Goal: Information Seeking & Learning: Compare options

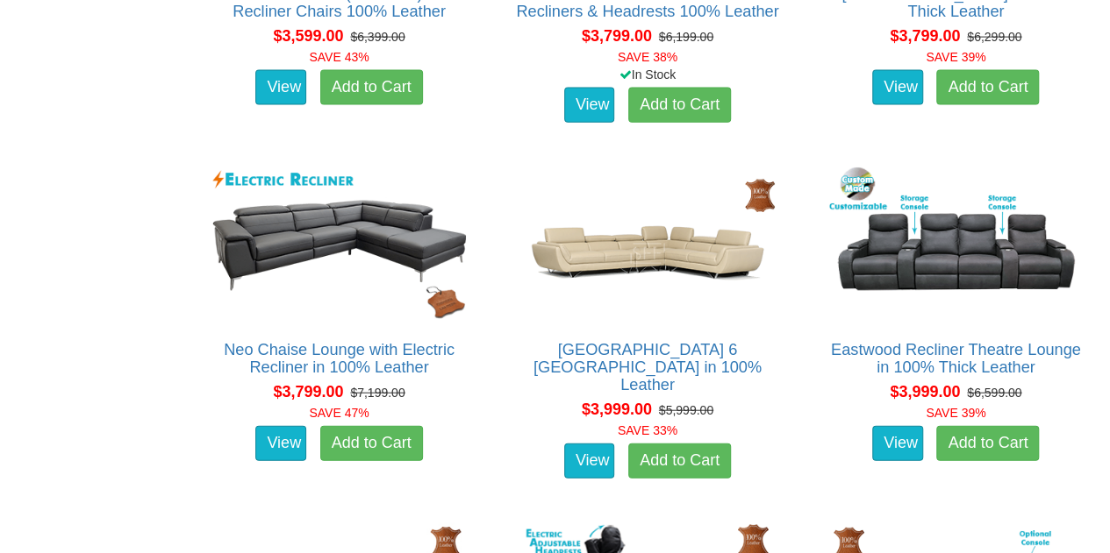
scroll to position [2017, 0]
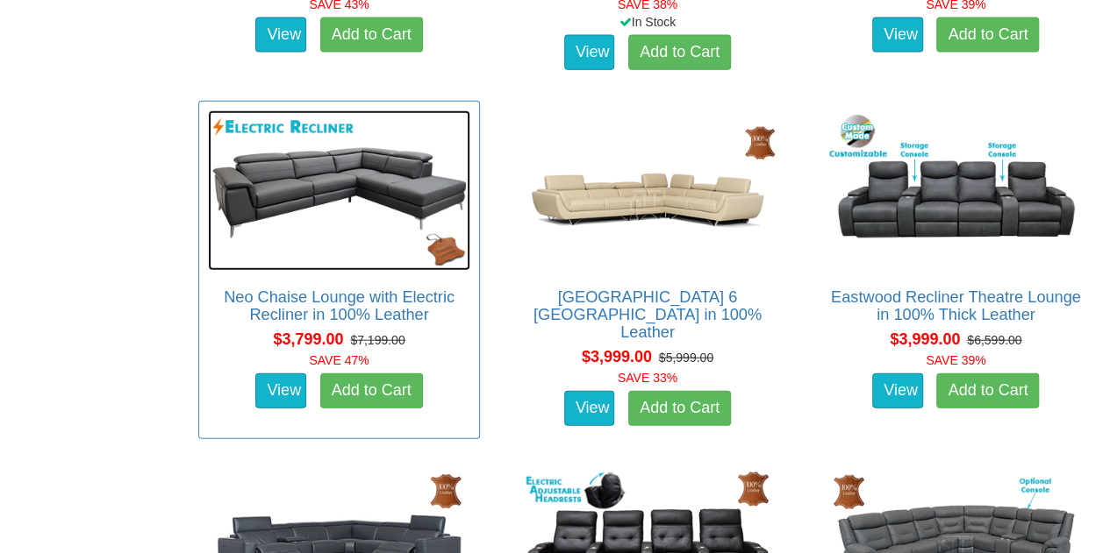
click at [332, 185] on img at bounding box center [339, 191] width 262 height 161
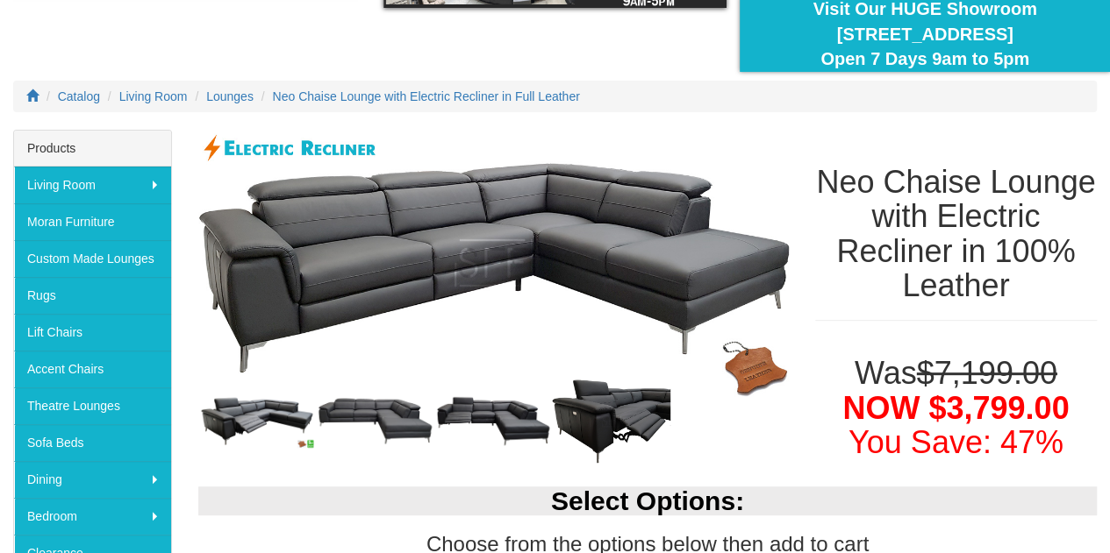
scroll to position [263, 0]
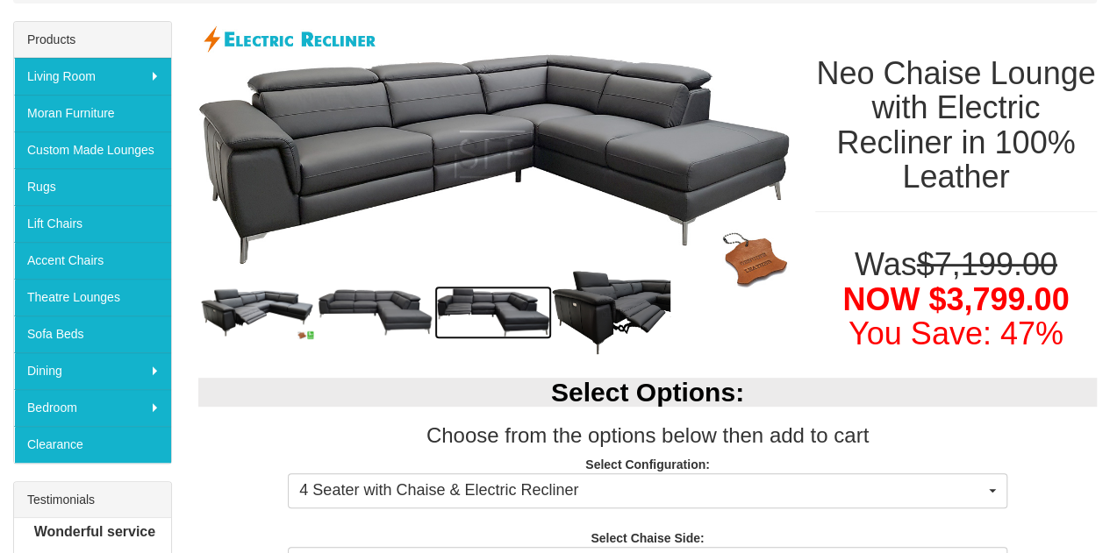
click at [535, 303] on img at bounding box center [493, 313] width 118 height 54
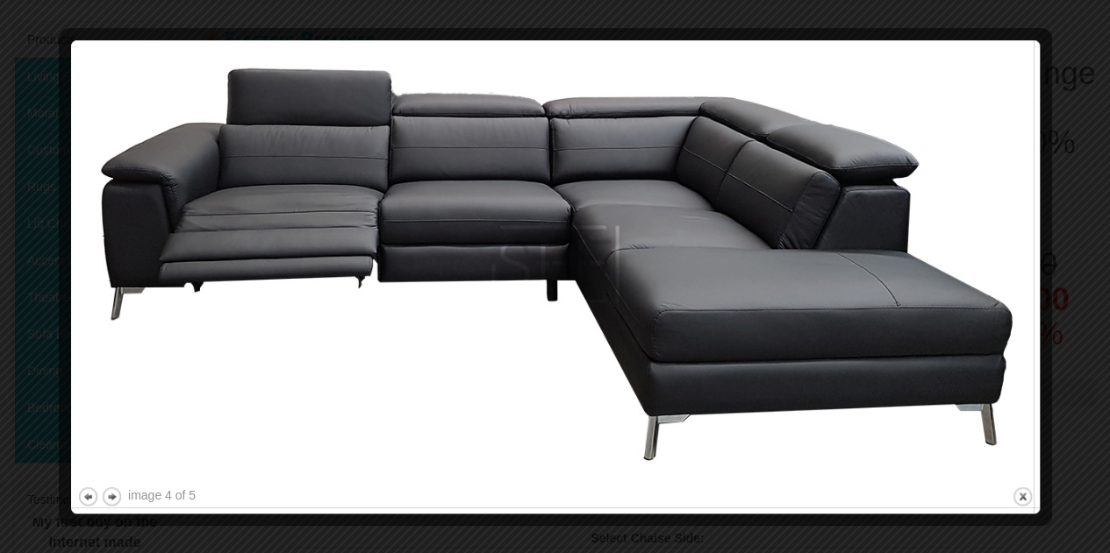
click at [1075, 39] on div at bounding box center [555, 276] width 1110 height 553
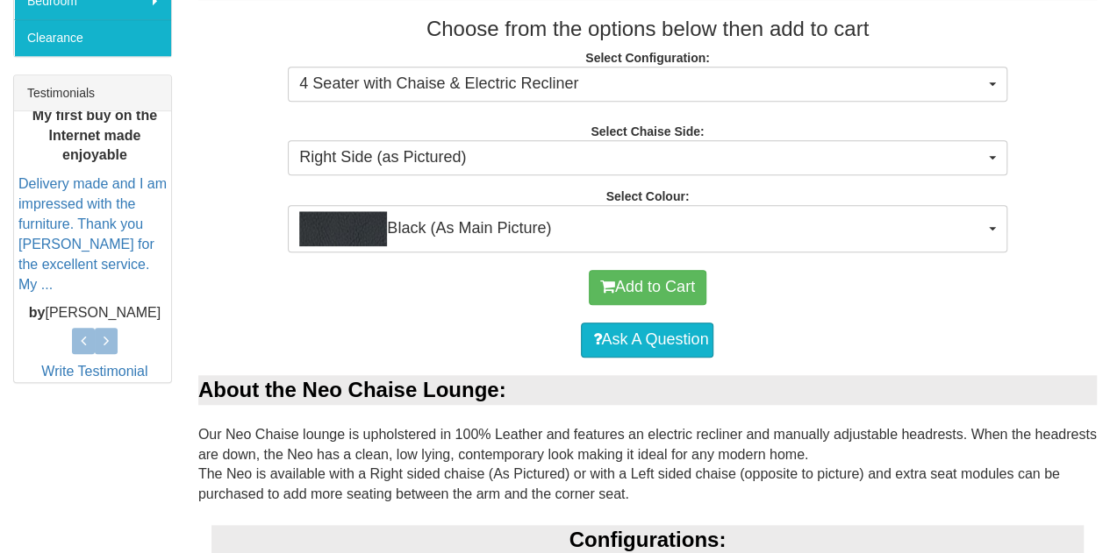
scroll to position [789, 0]
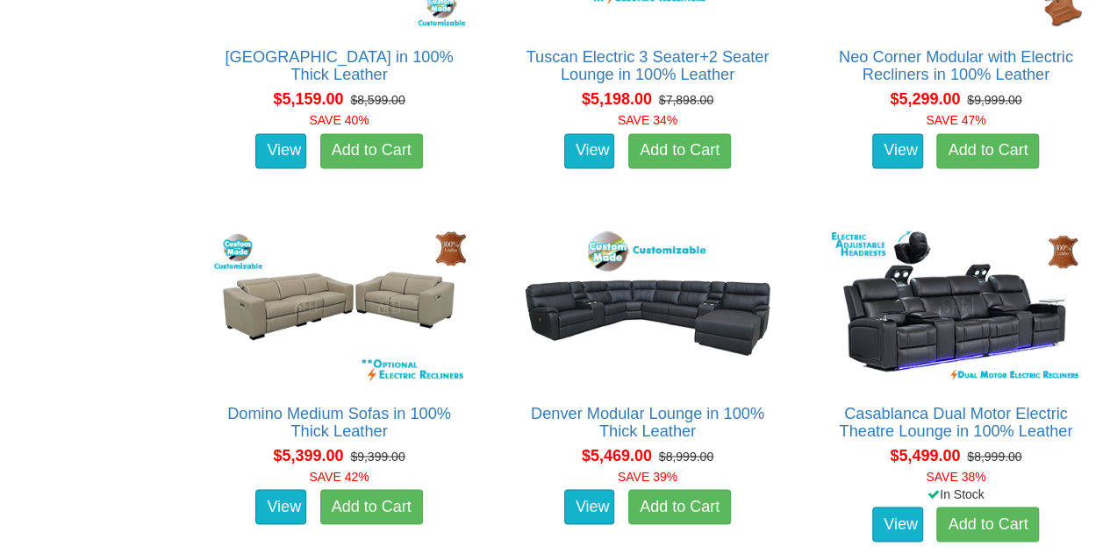
scroll to position [4824, 0]
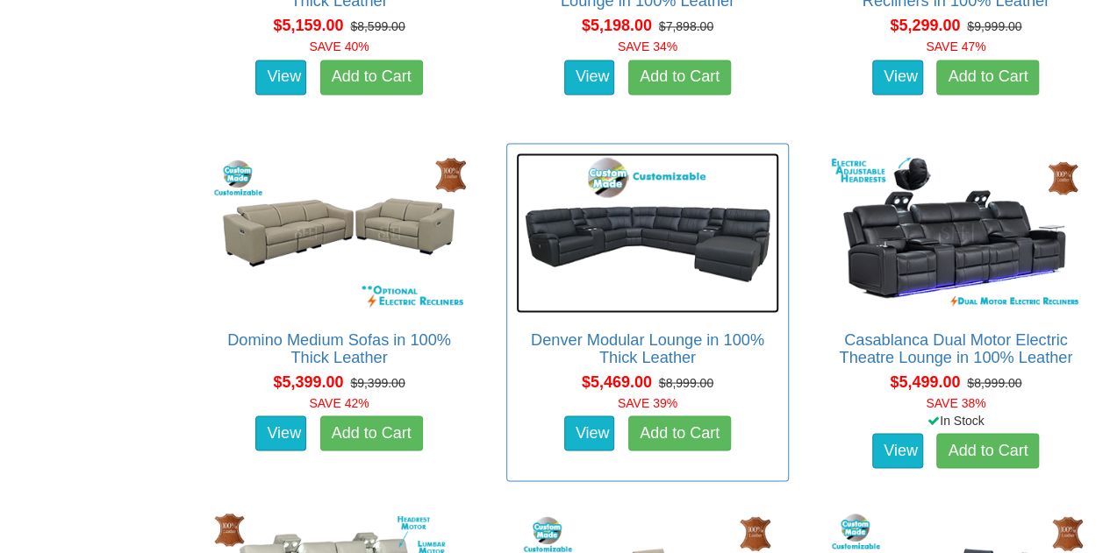
click at [654, 236] on img at bounding box center [647, 233] width 262 height 161
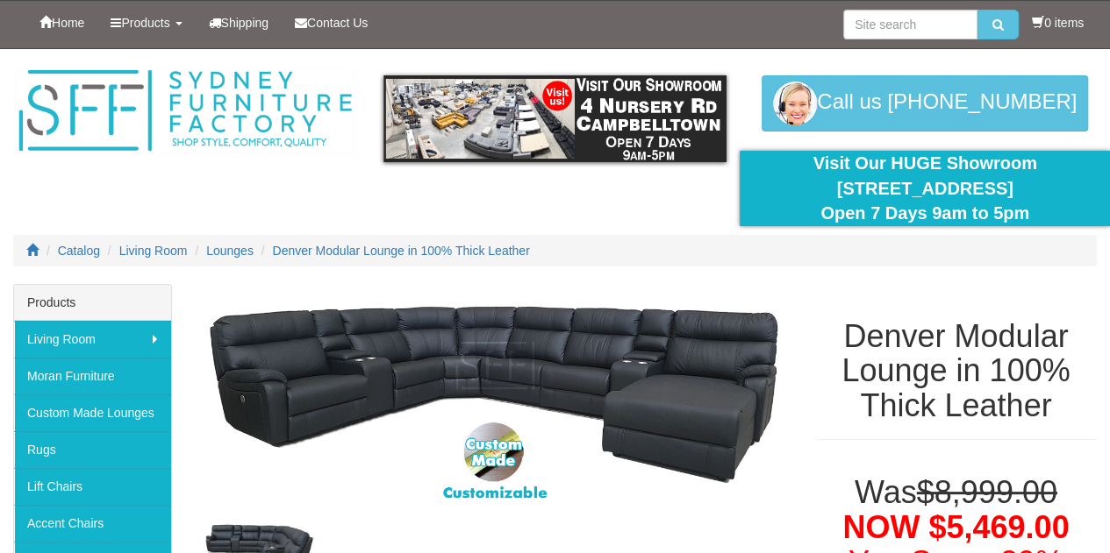
scroll to position [175, 0]
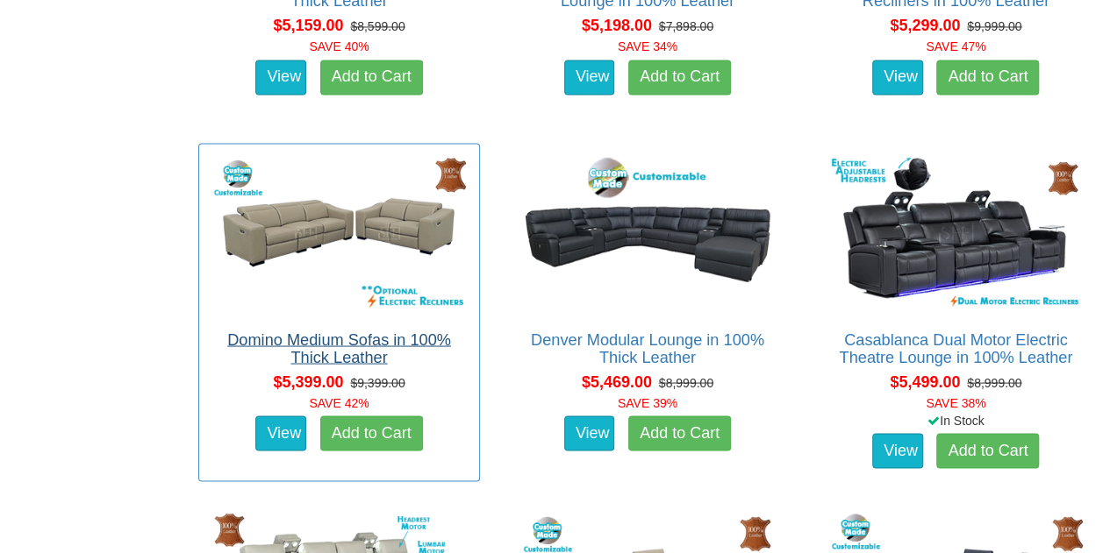
scroll to position [5087, 0]
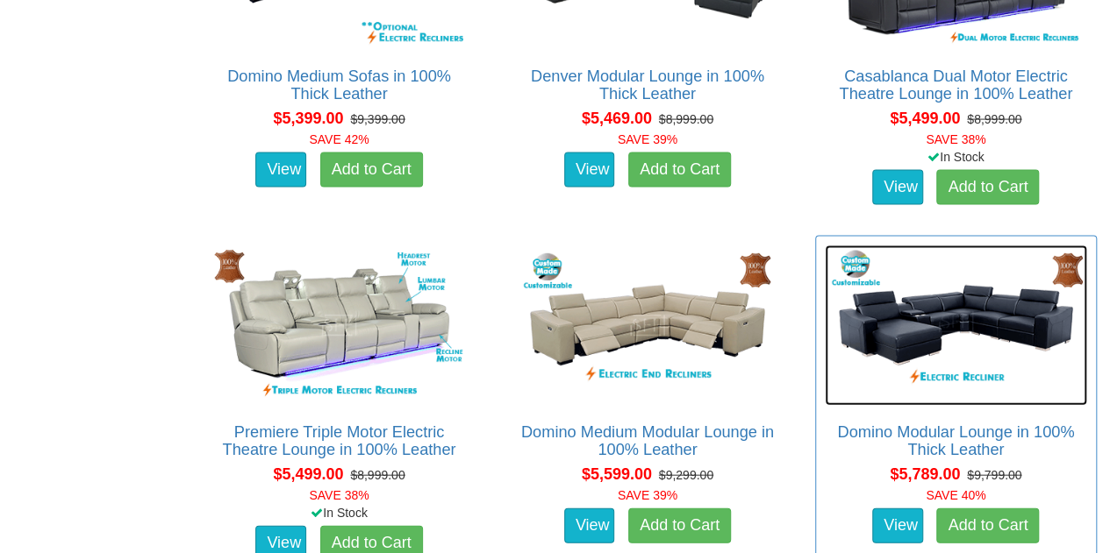
click at [910, 332] on img at bounding box center [956, 326] width 262 height 161
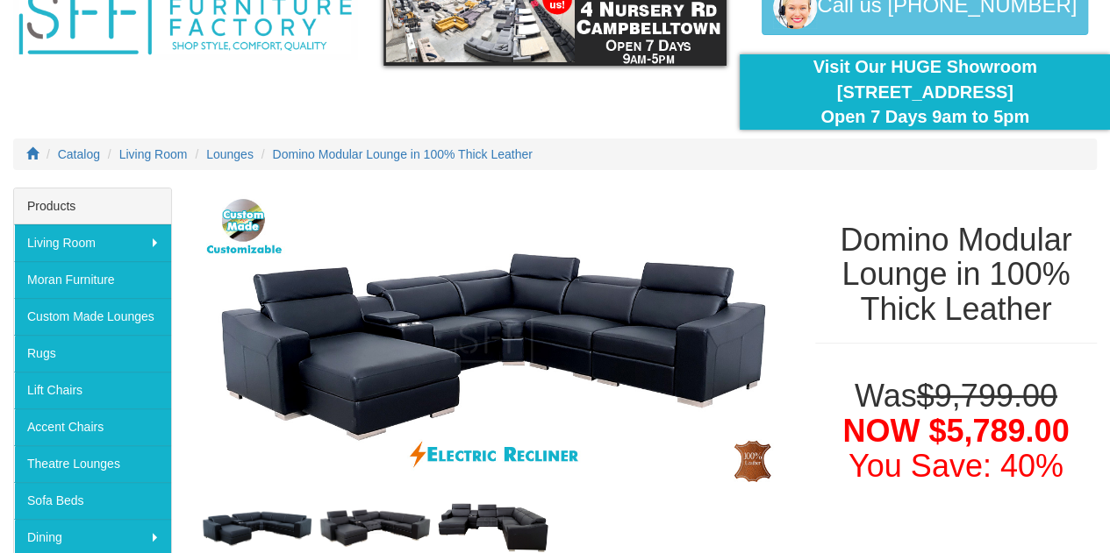
scroll to position [175, 0]
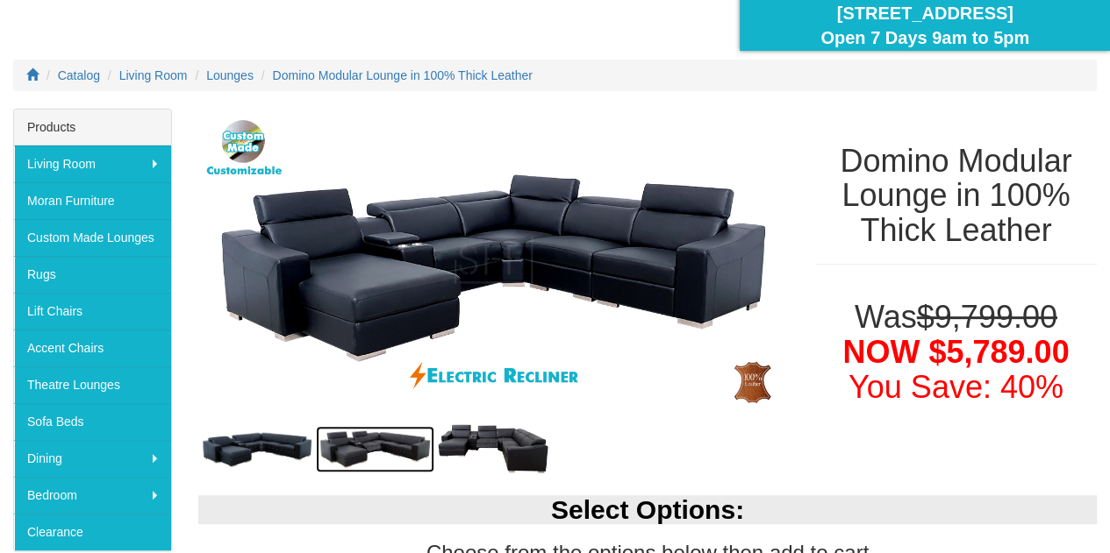
click at [344, 450] on img at bounding box center [375, 449] width 118 height 46
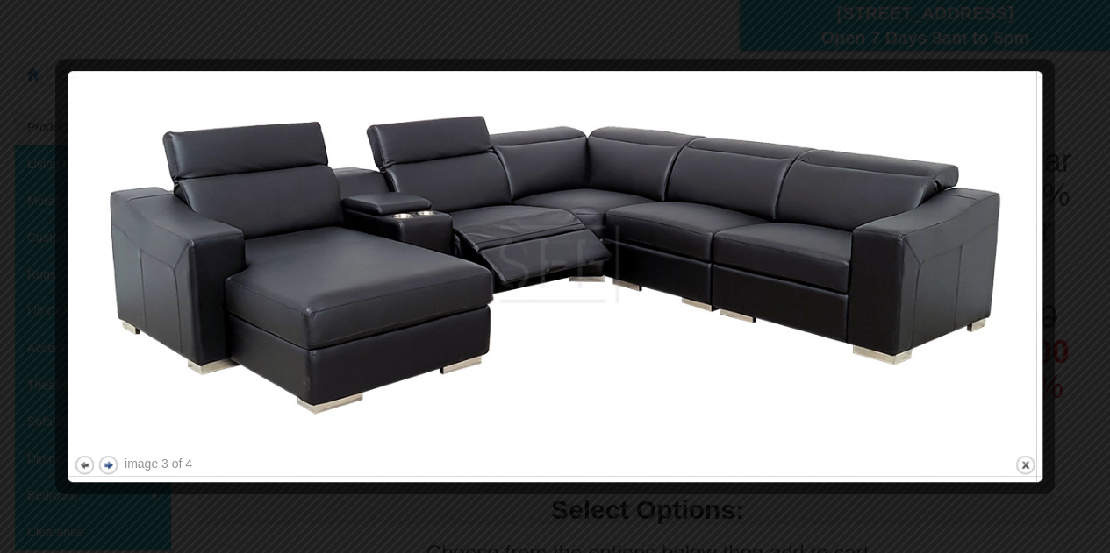
click at [106, 470] on button "next" at bounding box center [108, 465] width 22 height 22
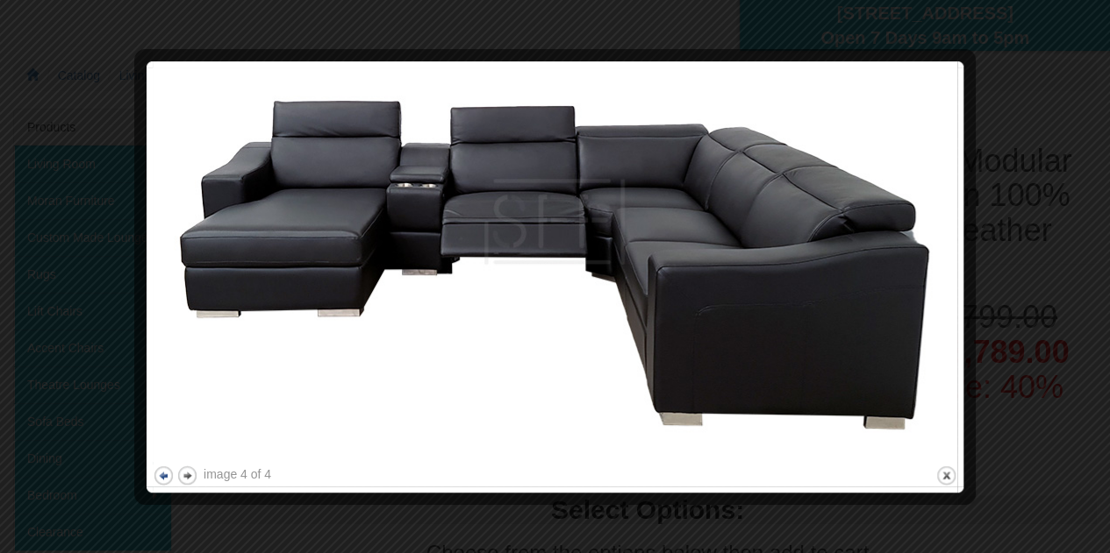
click at [163, 480] on button "previous" at bounding box center [164, 476] width 22 height 22
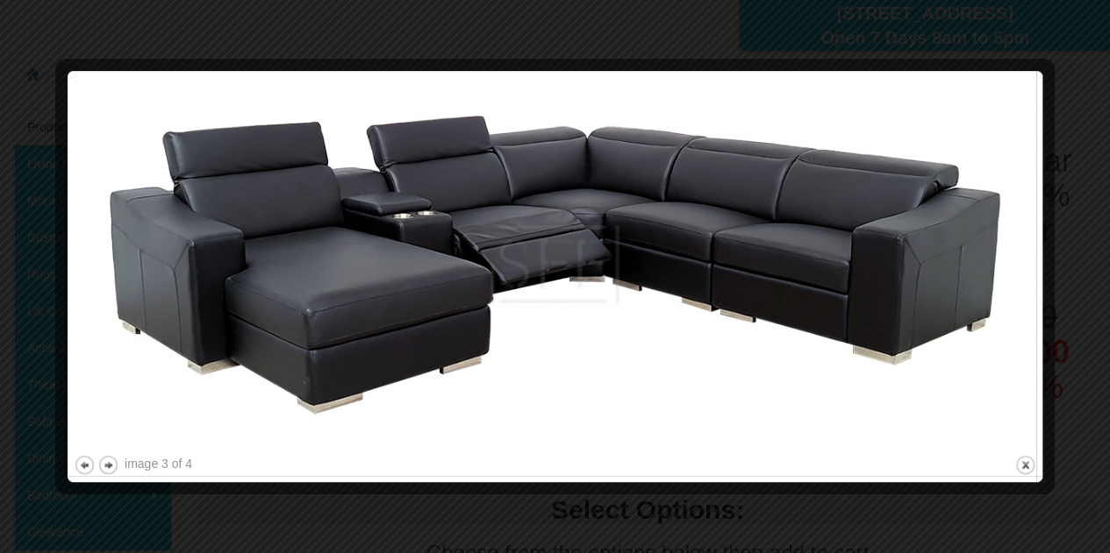
click at [1069, 39] on div at bounding box center [555, 276] width 1110 height 553
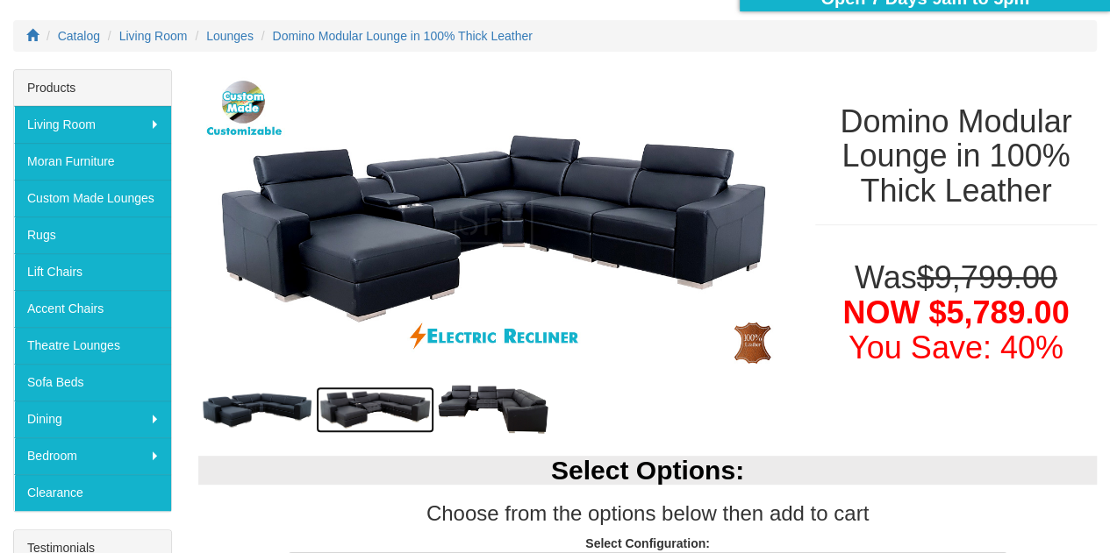
scroll to position [439, 0]
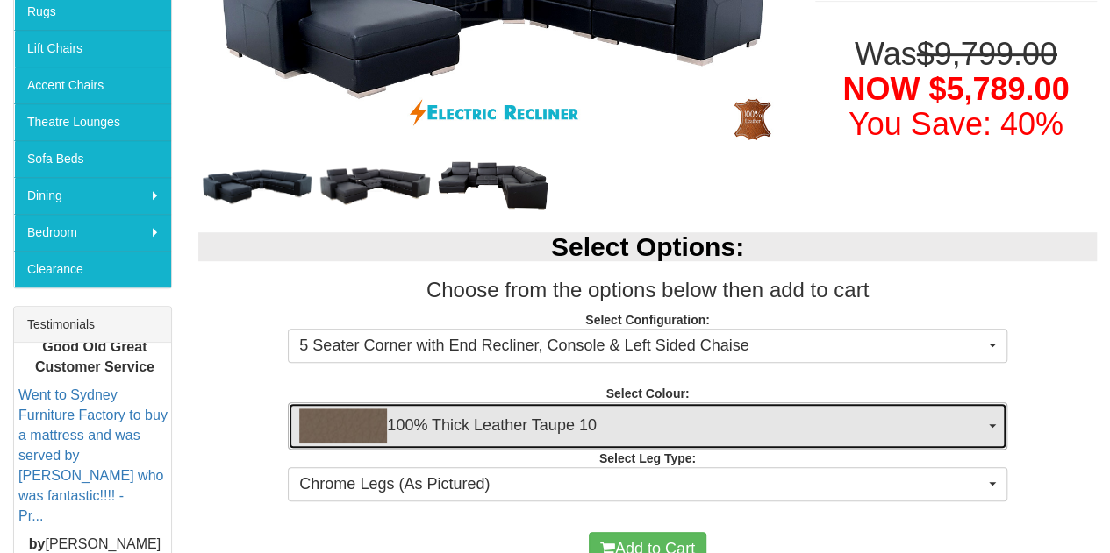
click at [500, 429] on span "100% Thick Leather Taupe 10" at bounding box center [641, 426] width 684 height 35
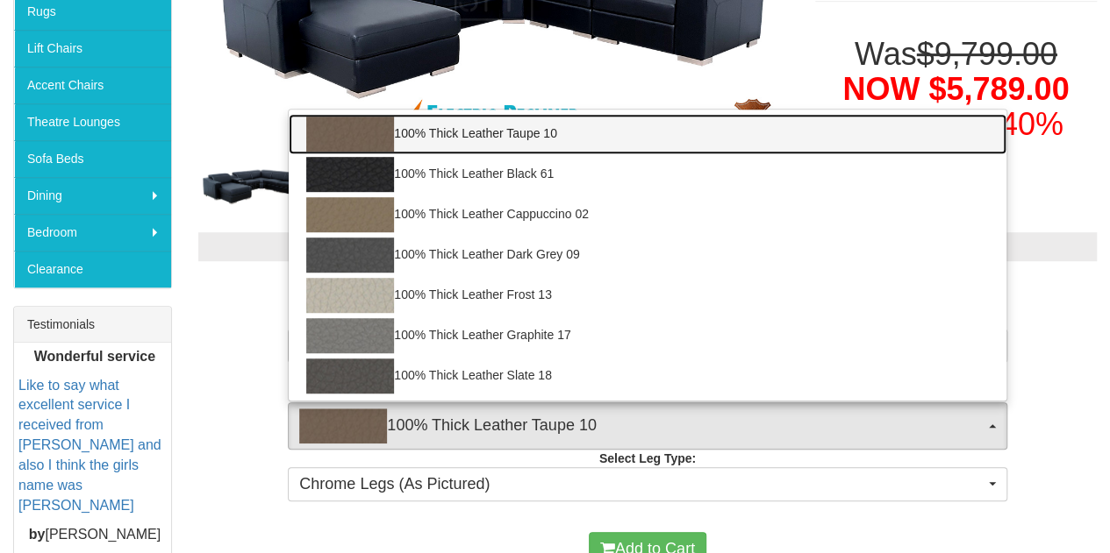
click at [462, 137] on link "100% Thick Leather Taupe 10" at bounding box center [647, 134] width 717 height 40
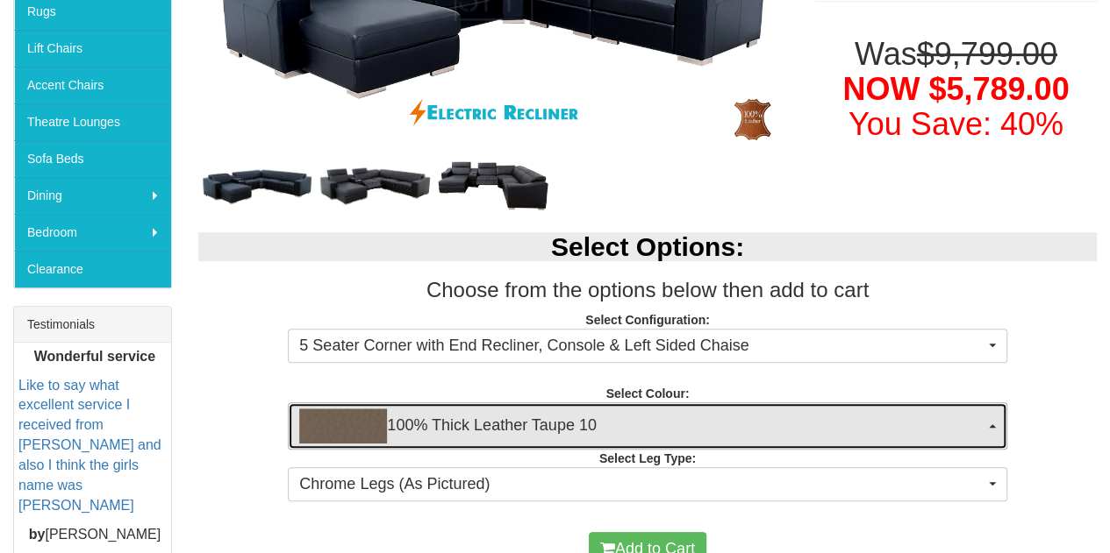
click at [517, 425] on span "100% Thick Leather Taupe 10" at bounding box center [641, 426] width 684 height 35
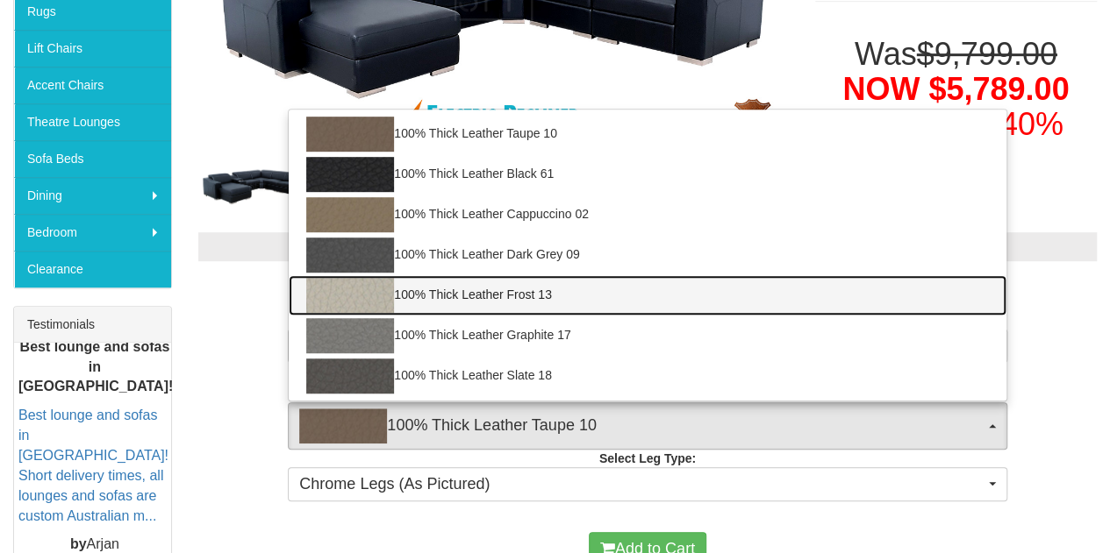
click at [513, 296] on link "100% Thick Leather Frost 13" at bounding box center [647, 295] width 717 height 40
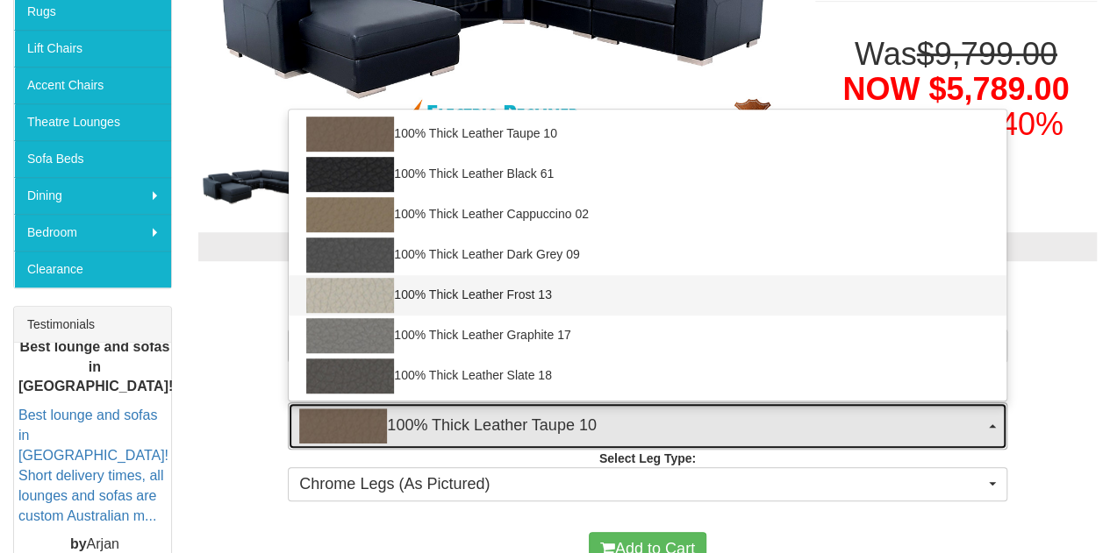
select select "1946"
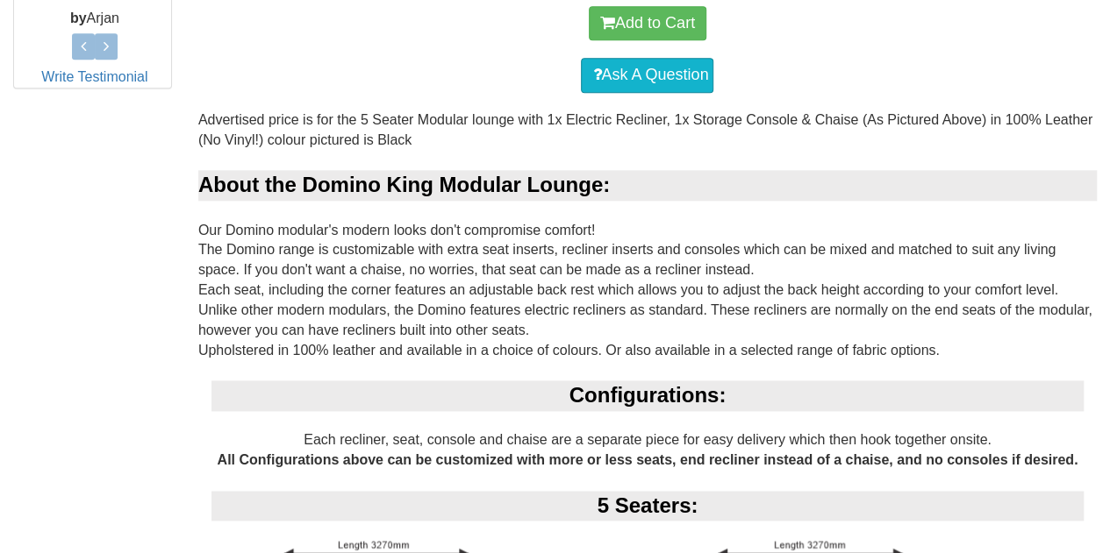
scroll to position [789, 0]
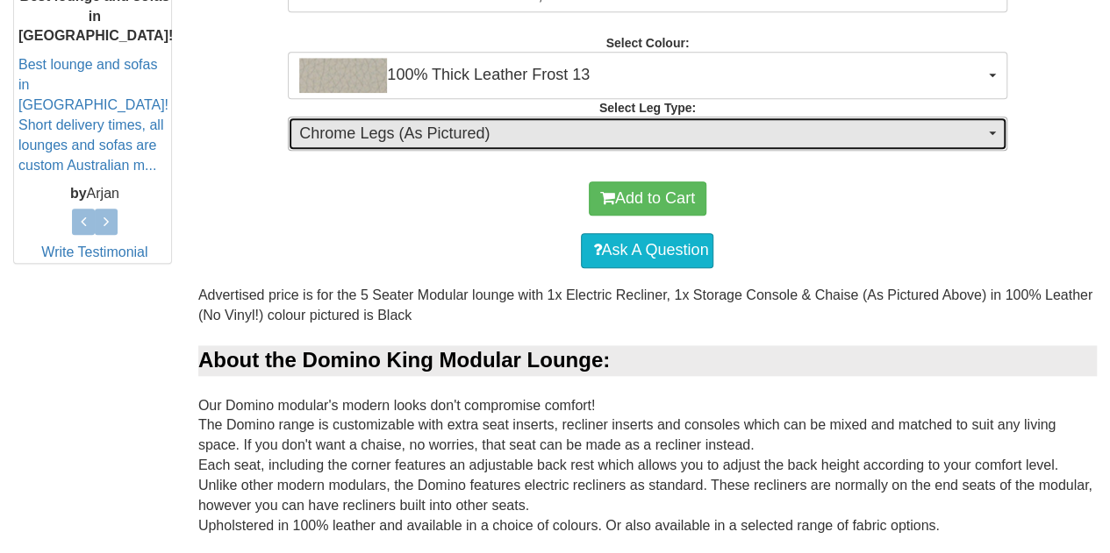
click at [338, 142] on span "Chrome Legs (As Pictured)" at bounding box center [641, 134] width 684 height 23
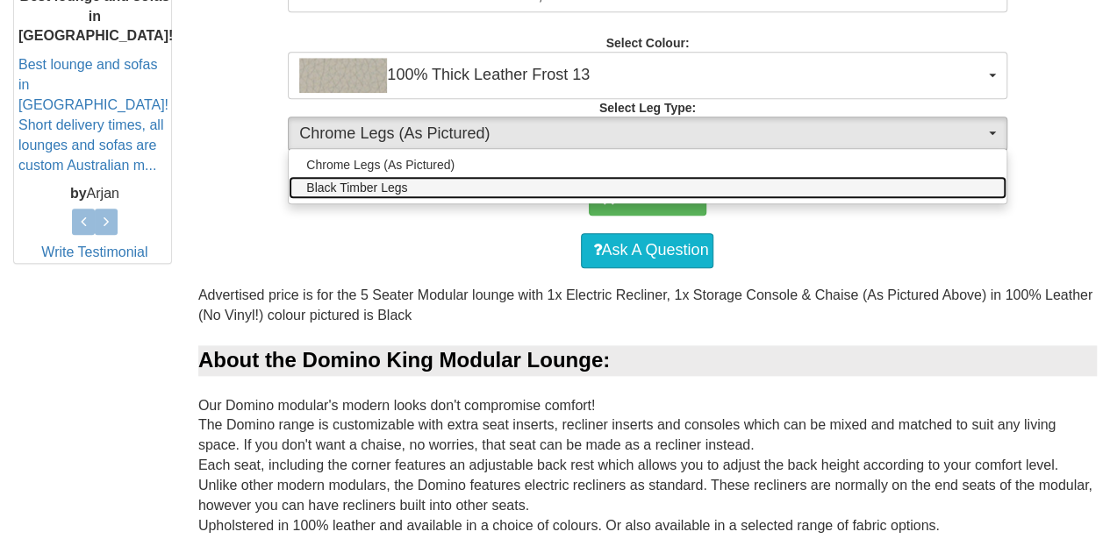
click at [337, 185] on span "Black Timber Legs" at bounding box center [356, 188] width 101 height 18
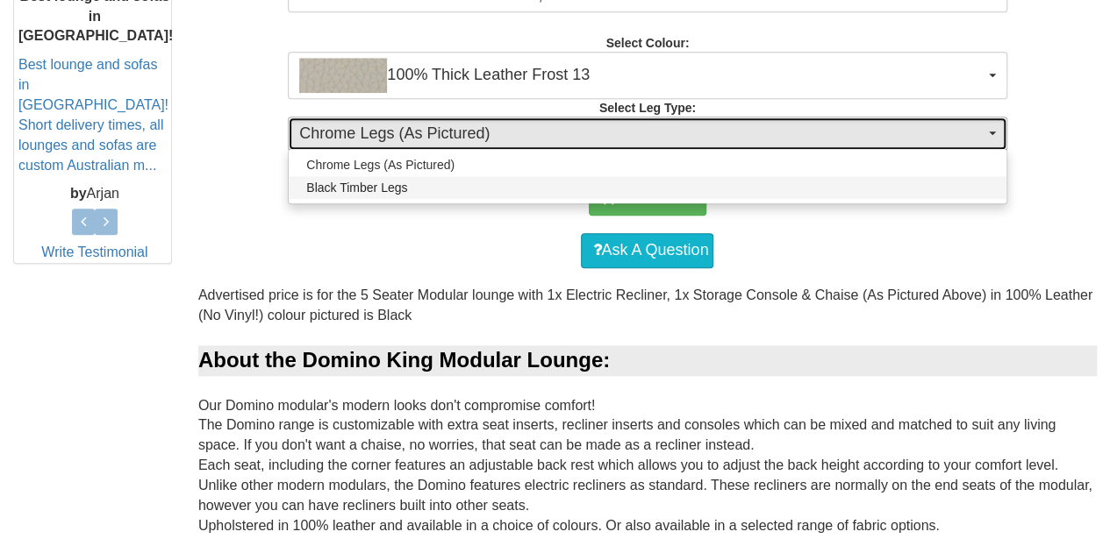
select select "1716"
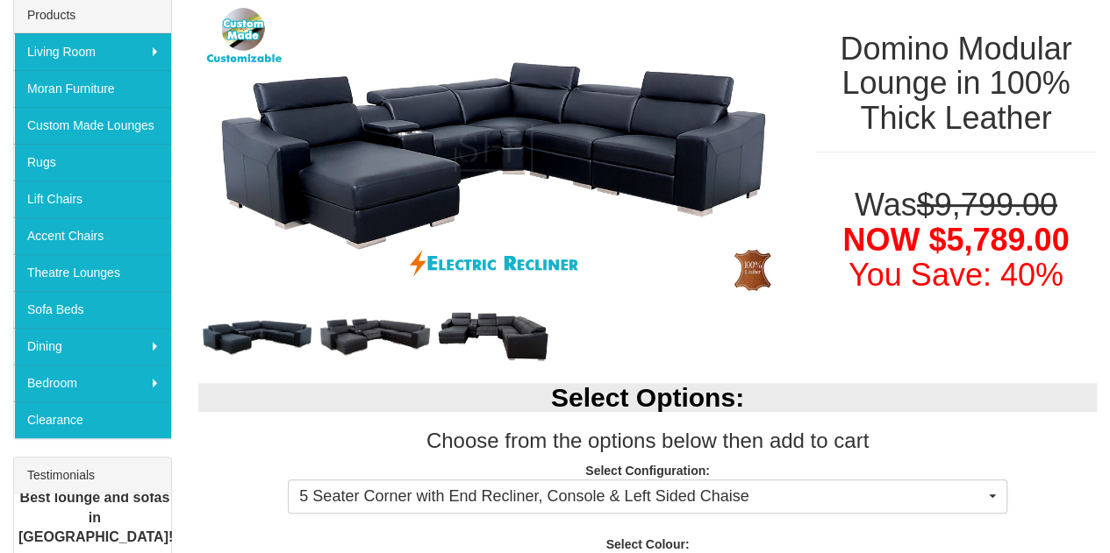
scroll to position [263, 0]
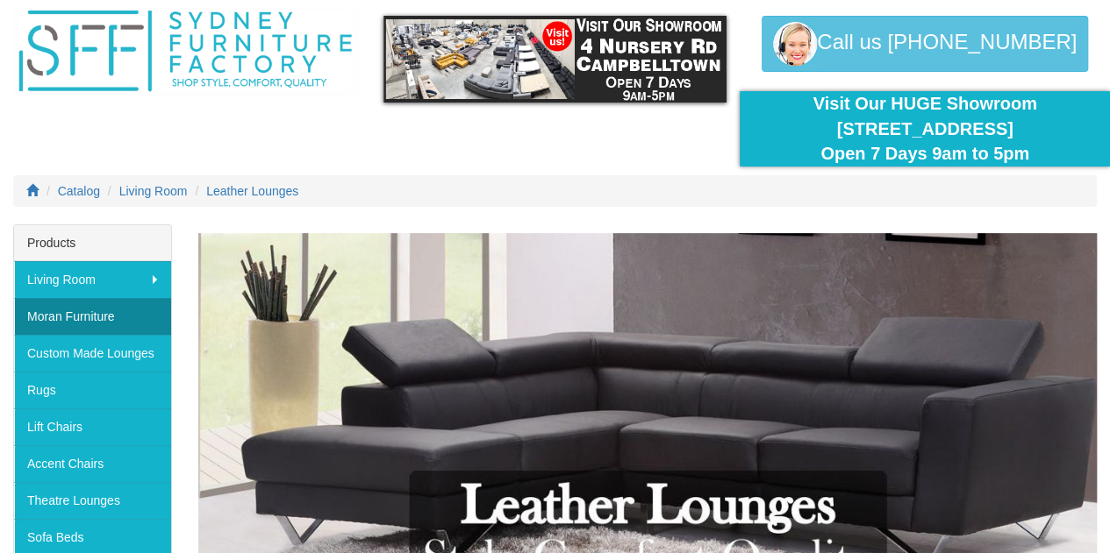
scroll to position [88, 0]
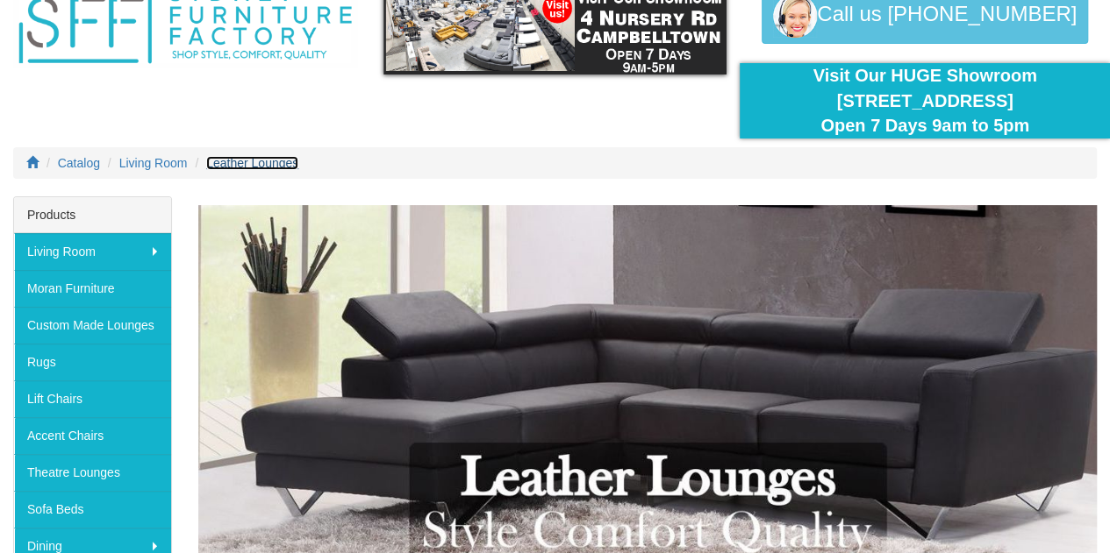
click at [232, 157] on span "Leather Lounges" at bounding box center [252, 163] width 92 height 14
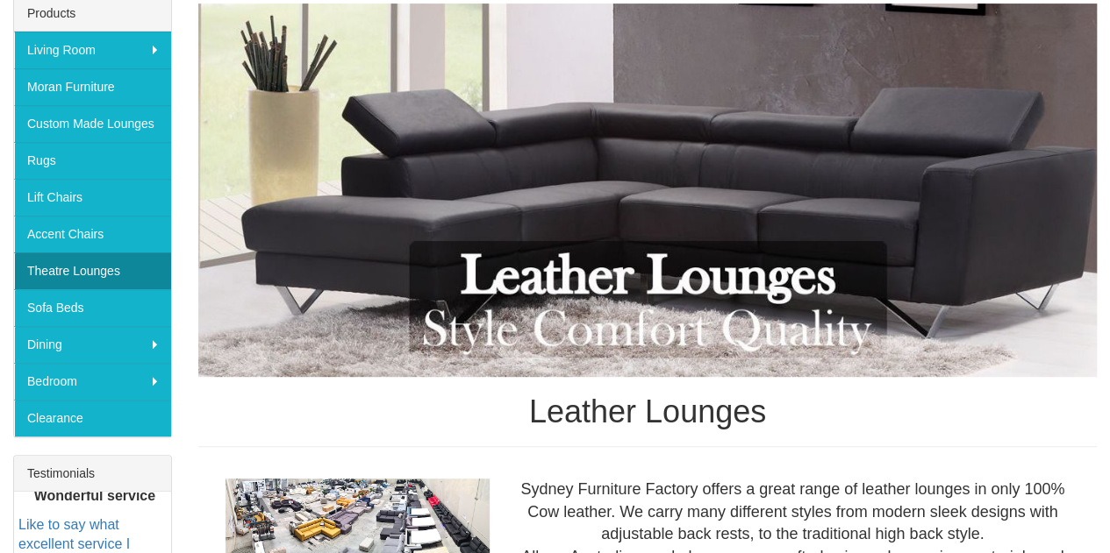
scroll to position [263, 0]
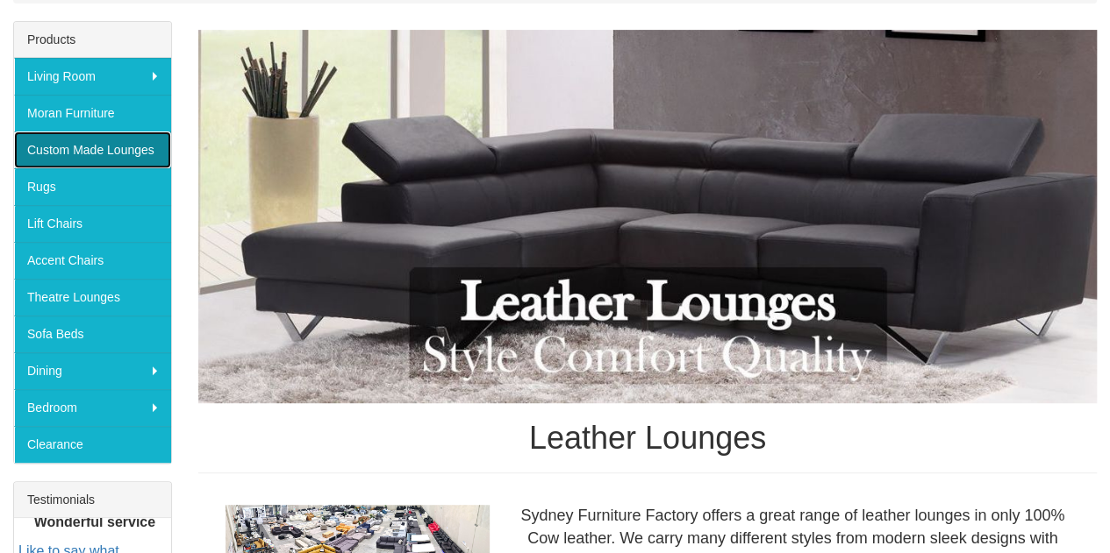
click at [96, 153] on link "Custom Made Lounges" at bounding box center [92, 150] width 157 height 37
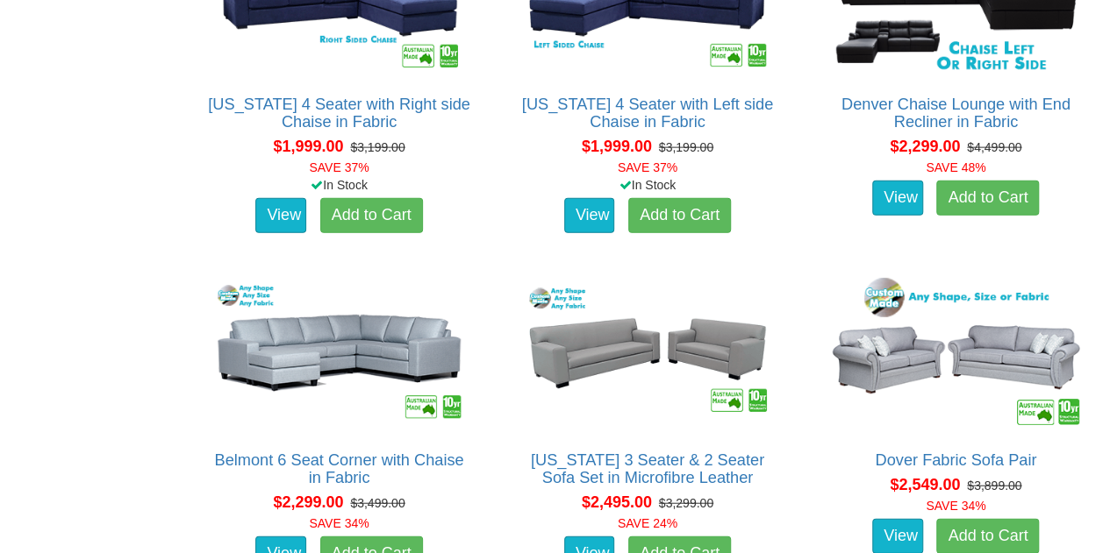
scroll to position [1930, 0]
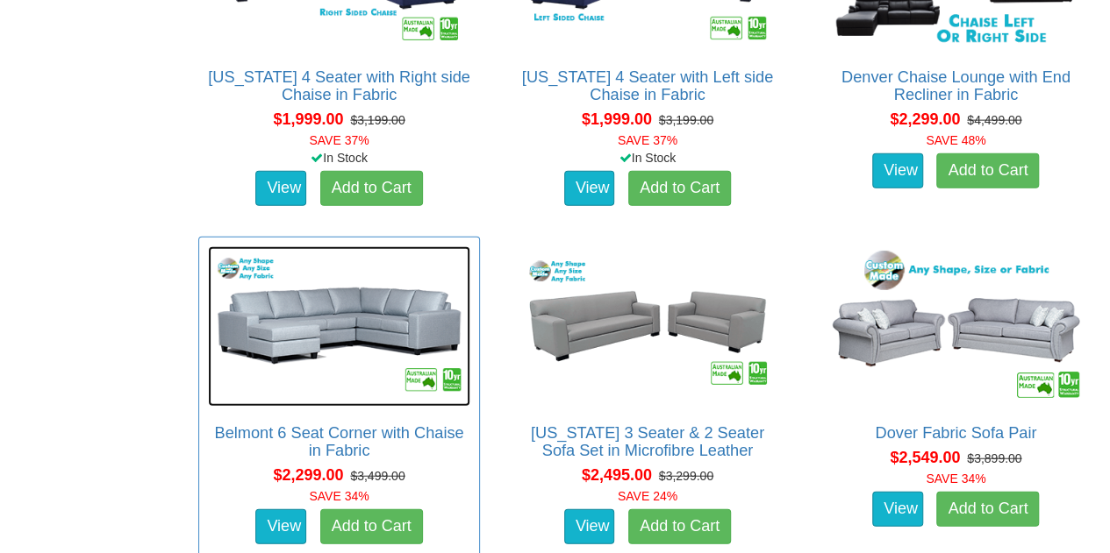
click at [377, 313] on img at bounding box center [339, 326] width 262 height 161
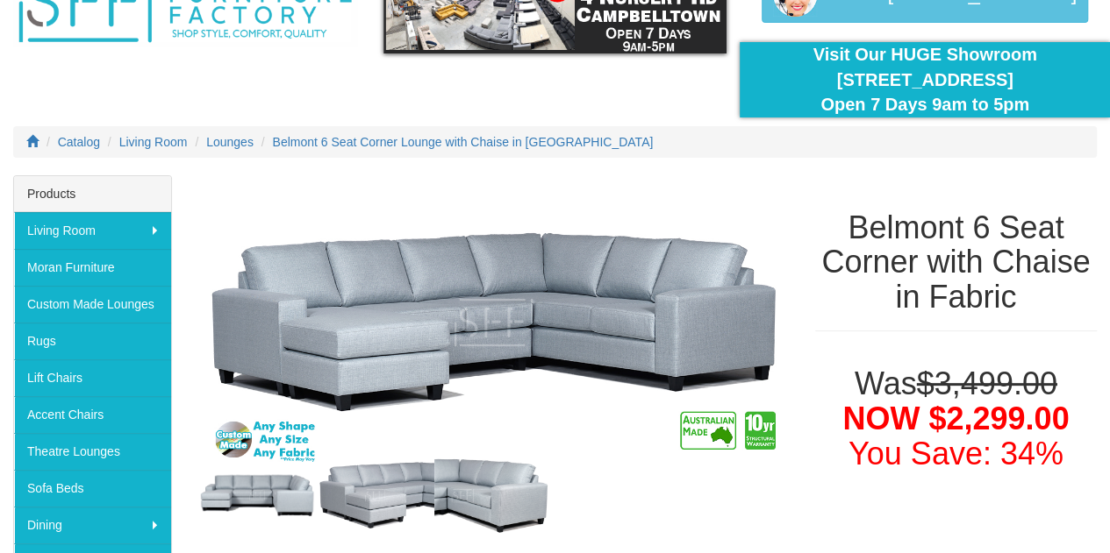
scroll to position [175, 0]
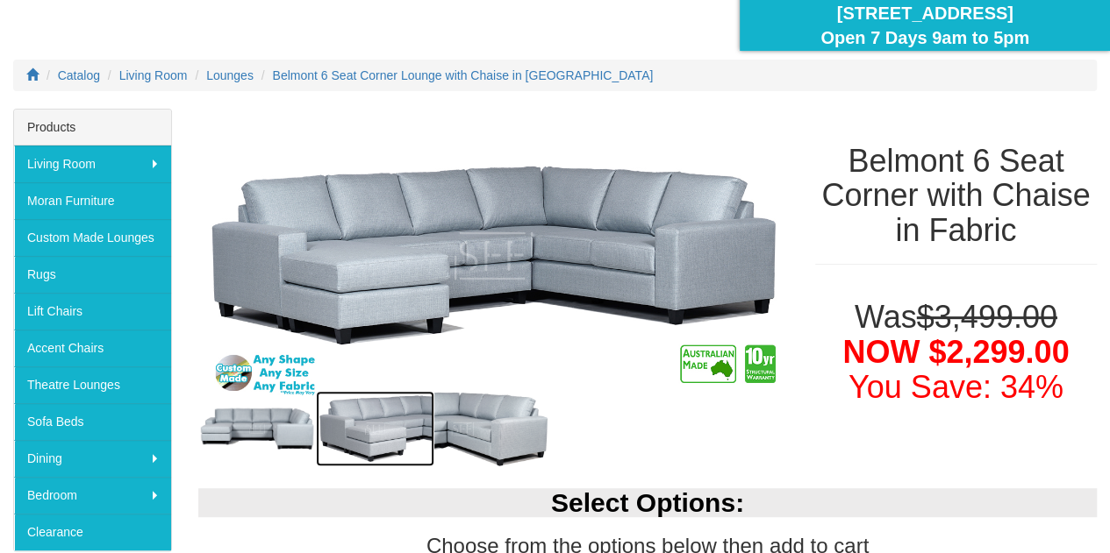
click at [432, 431] on img at bounding box center [375, 428] width 118 height 75
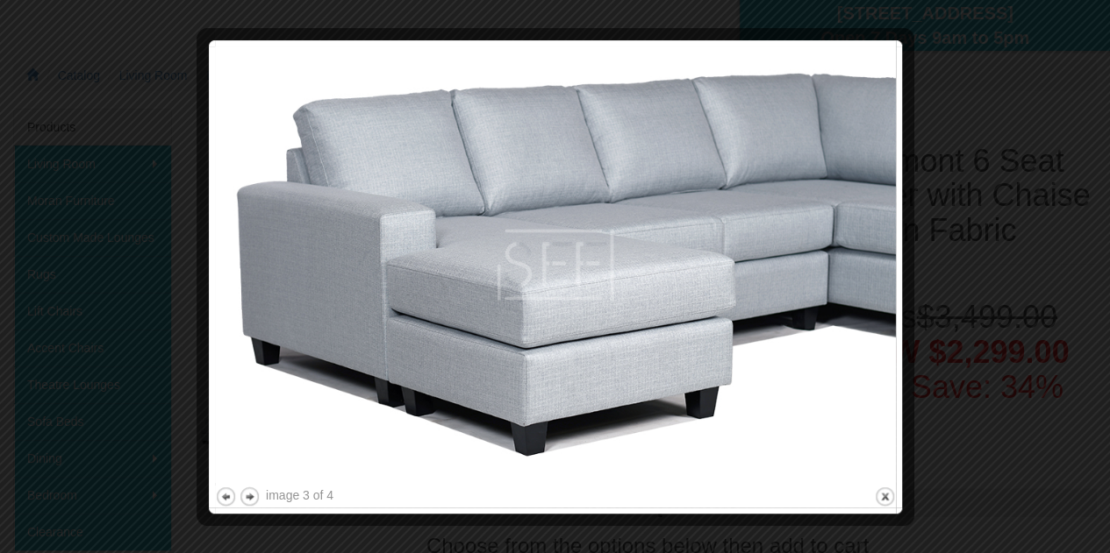
click at [975, 103] on div at bounding box center [555, 276] width 1110 height 553
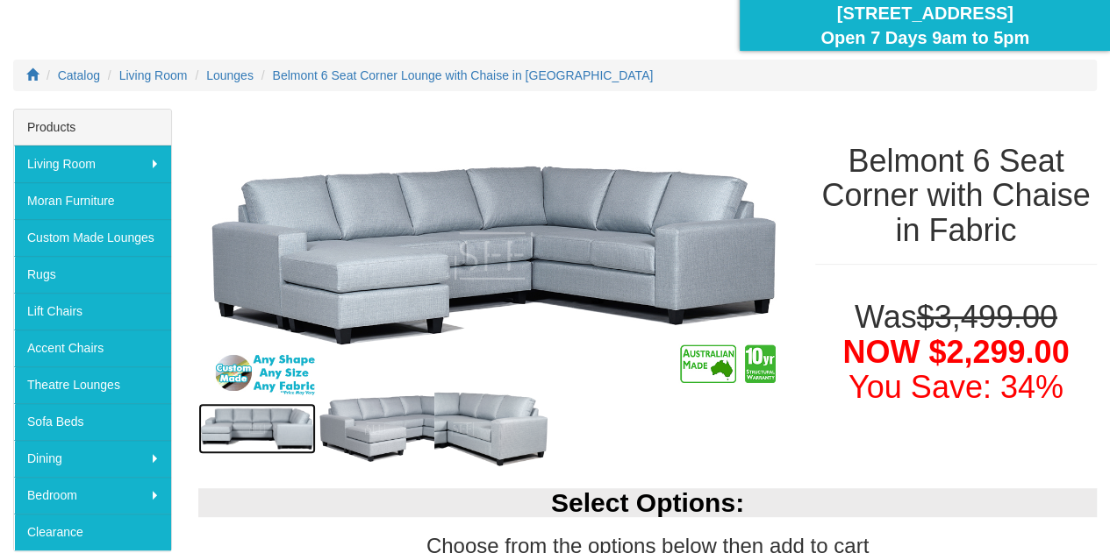
click at [288, 432] on img at bounding box center [257, 428] width 118 height 51
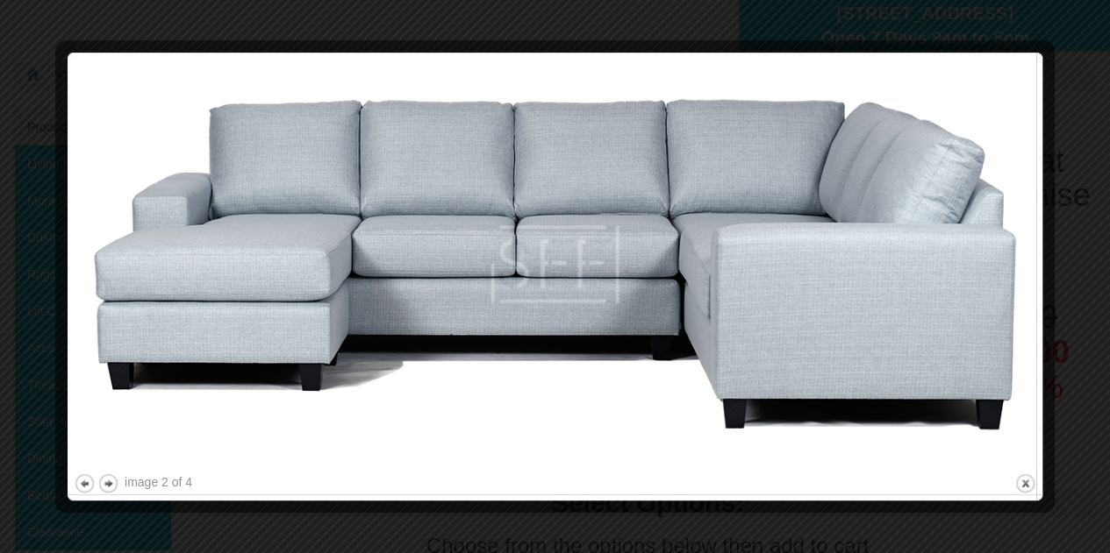
click at [1088, 140] on div at bounding box center [555, 276] width 1110 height 553
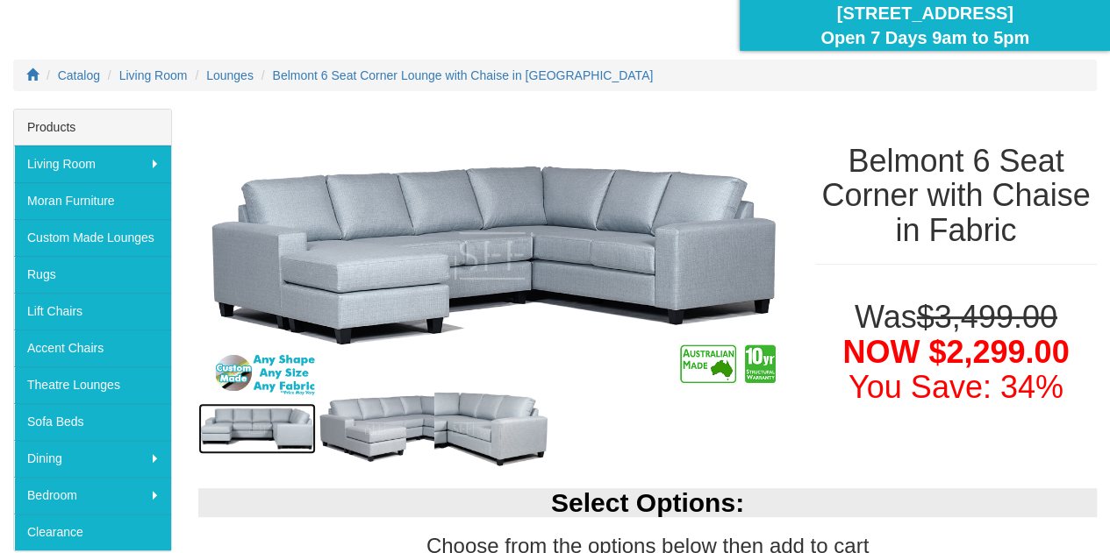
click at [246, 412] on img at bounding box center [257, 428] width 118 height 51
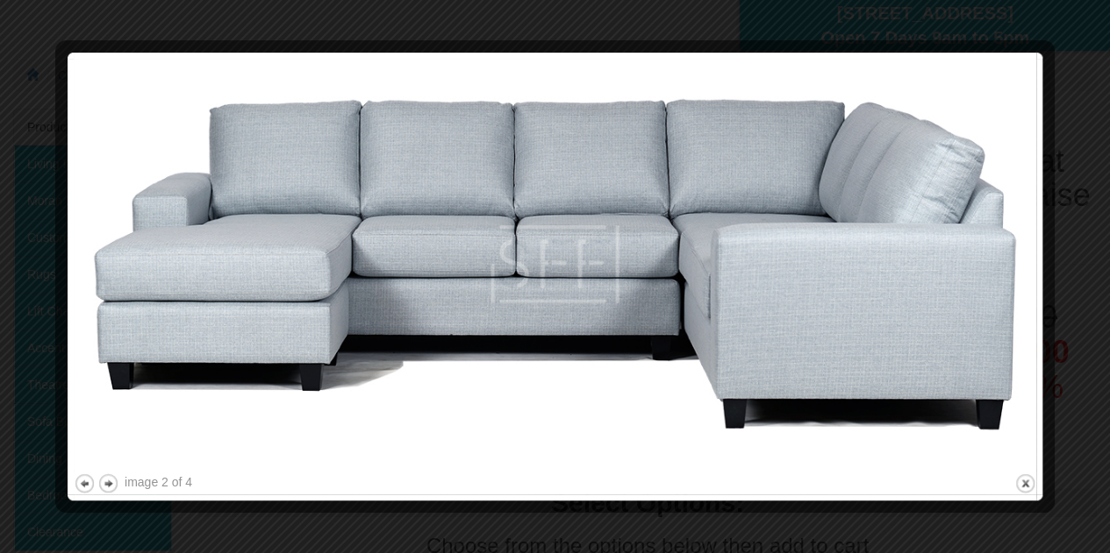
click at [1096, 111] on div at bounding box center [555, 276] width 1110 height 553
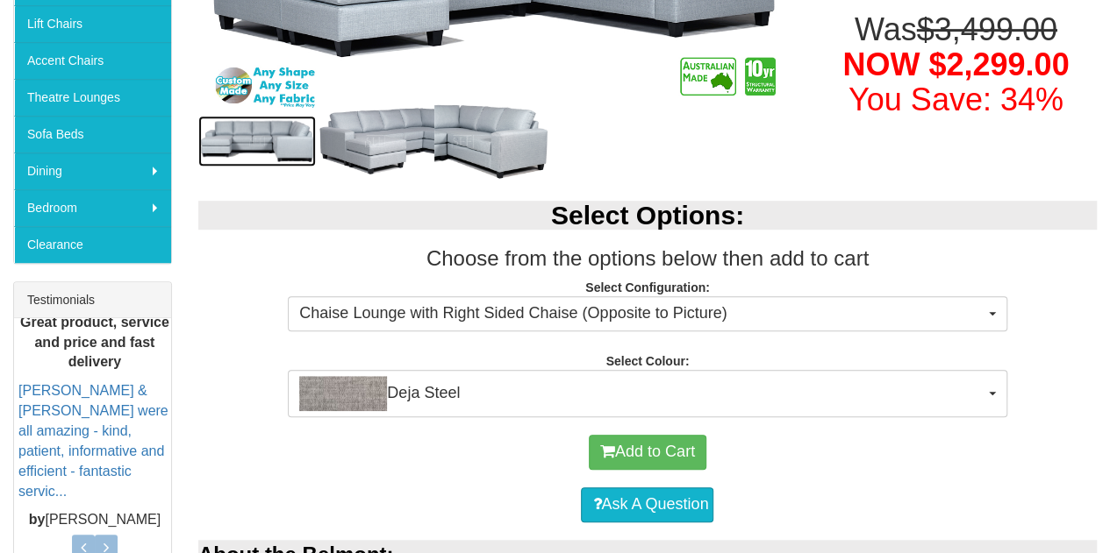
scroll to position [526, 0]
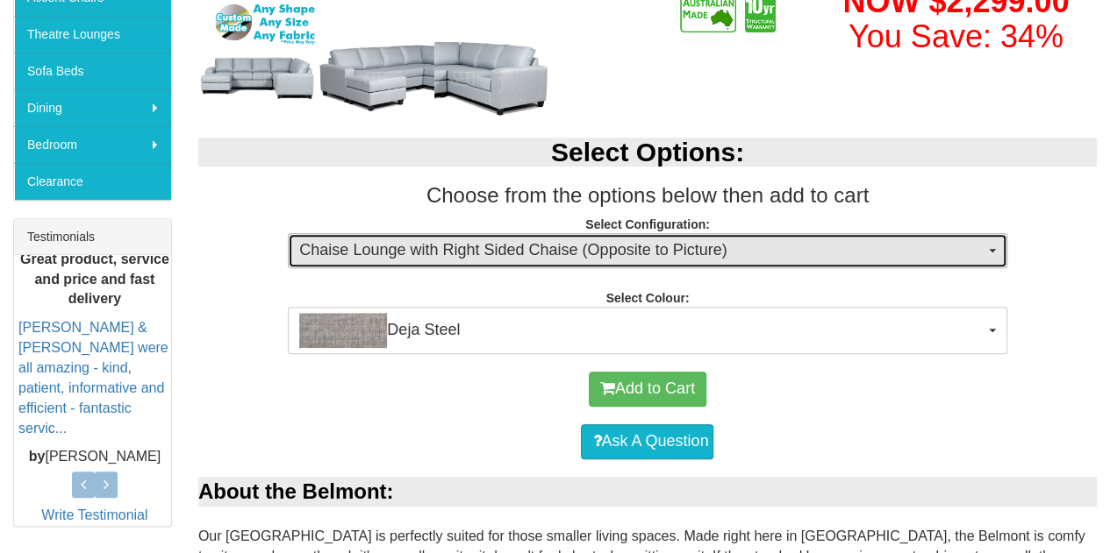
click at [509, 248] on span "Chaise Lounge with Right Sided Chaise (Opposite to Picture)" at bounding box center [641, 250] width 684 height 23
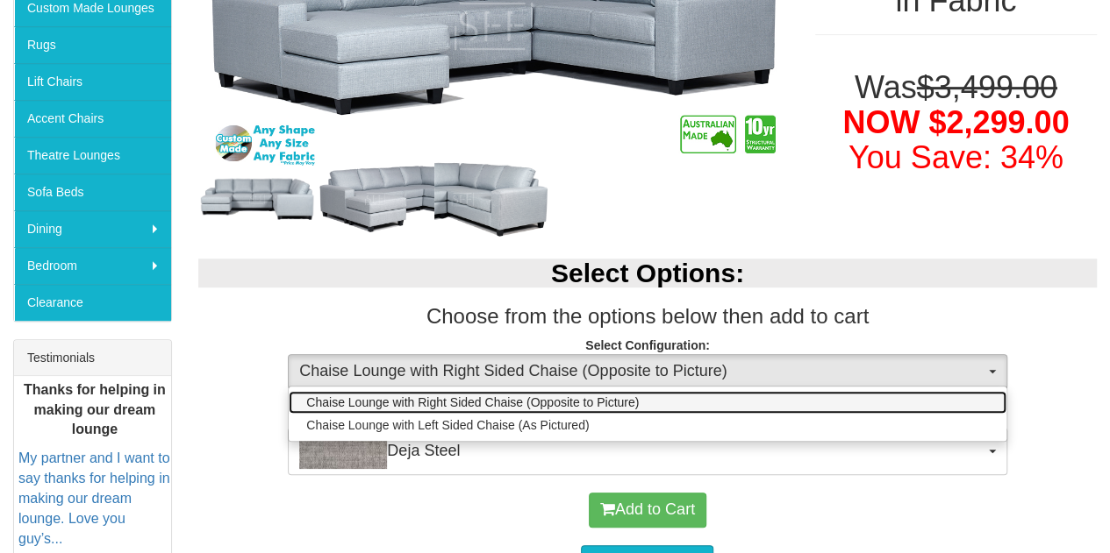
scroll to position [351, 0]
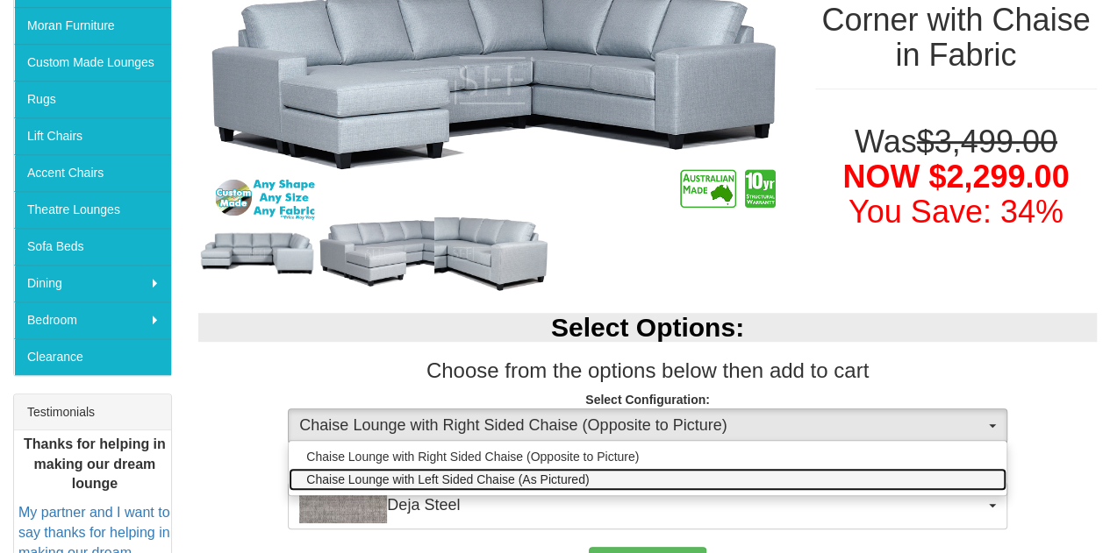
click at [498, 473] on span "Chaise Lounge with Left Sided Chaise (As Pictured)" at bounding box center [447, 480] width 282 height 18
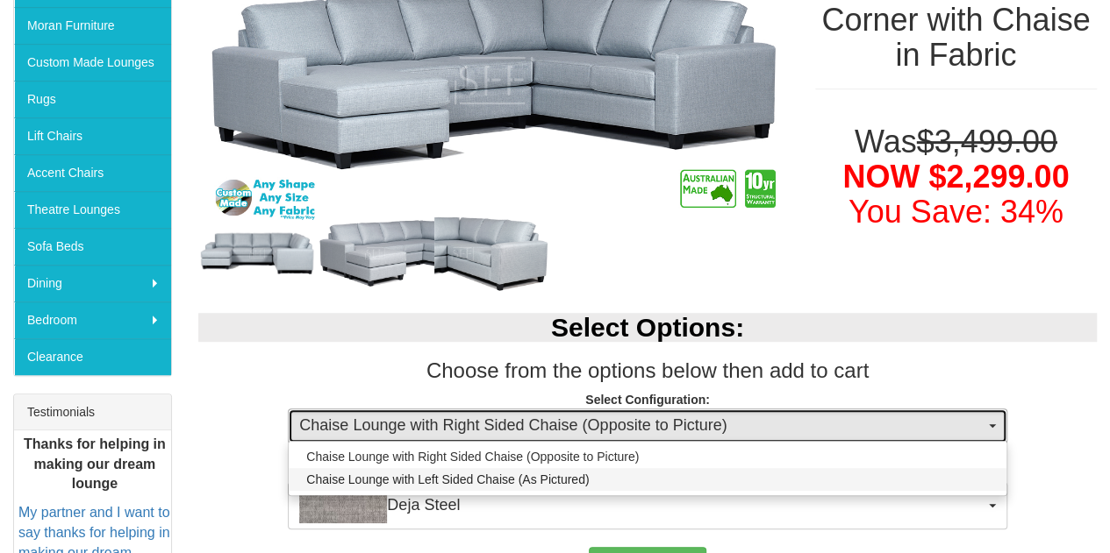
select select "1898"
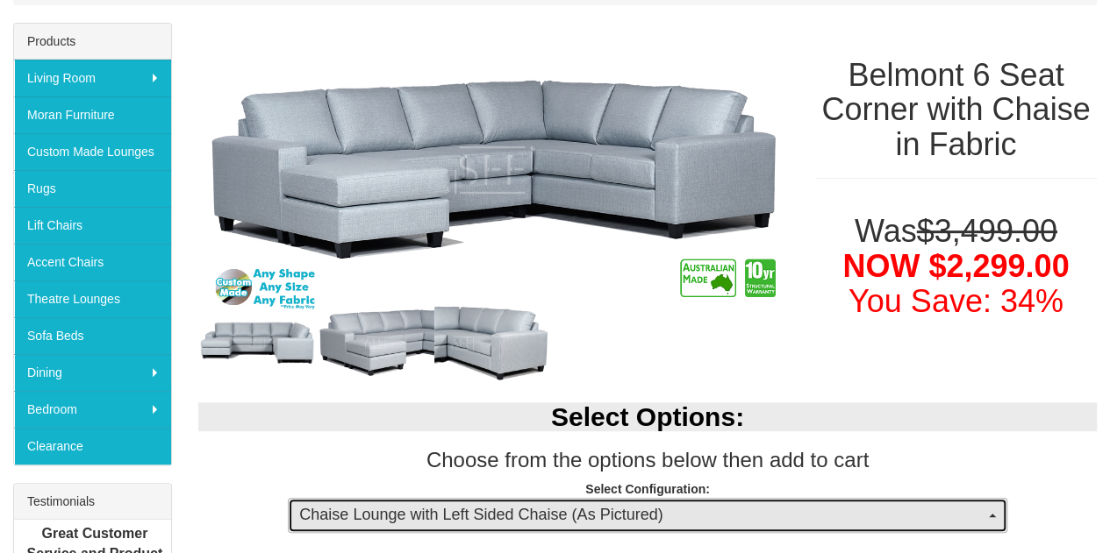
scroll to position [175, 0]
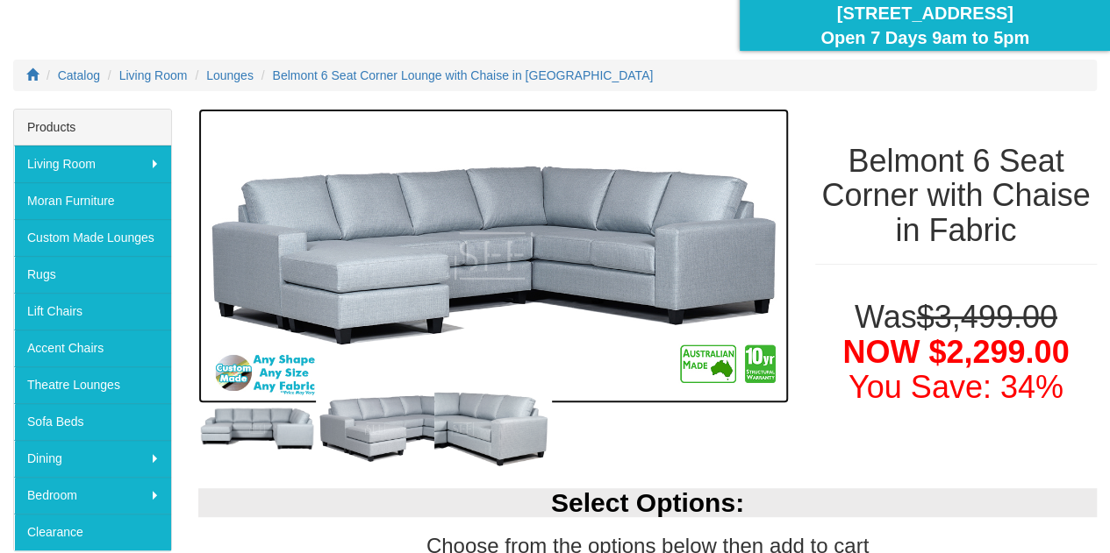
click at [234, 398] on img at bounding box center [493, 256] width 590 height 295
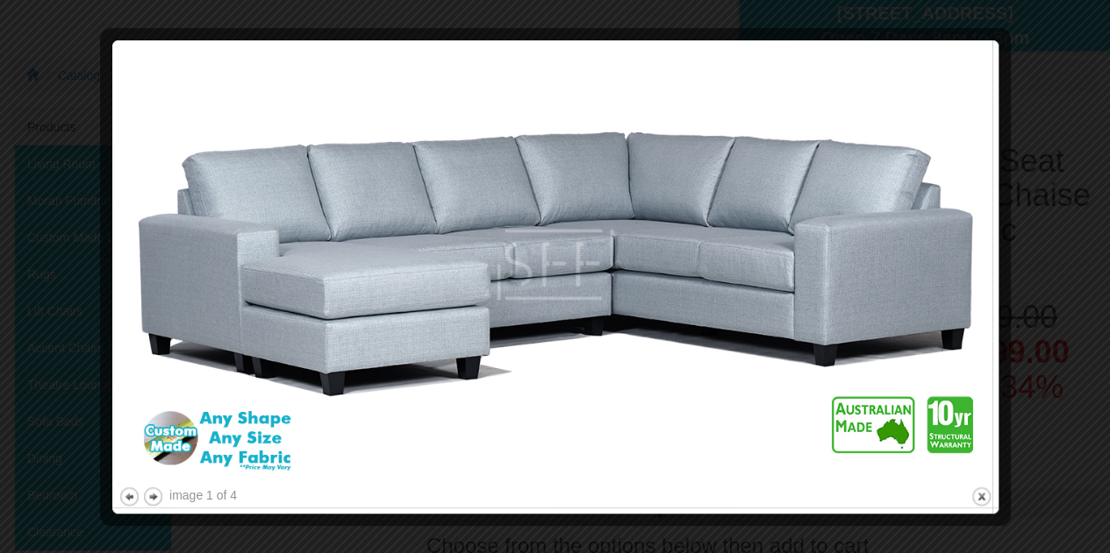
click at [1054, 132] on div at bounding box center [555, 276] width 1110 height 553
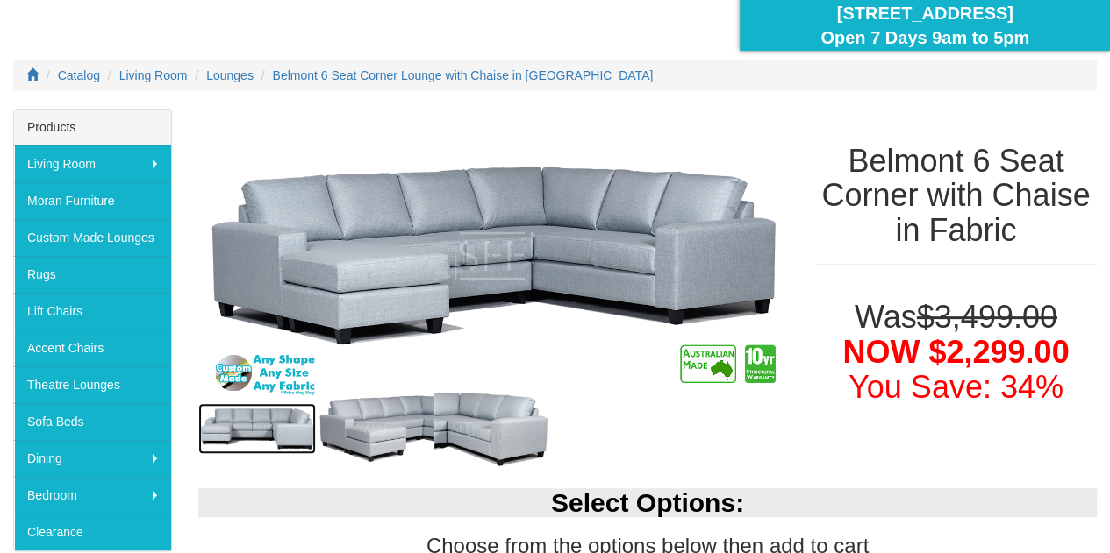
click at [284, 431] on img at bounding box center [257, 428] width 118 height 51
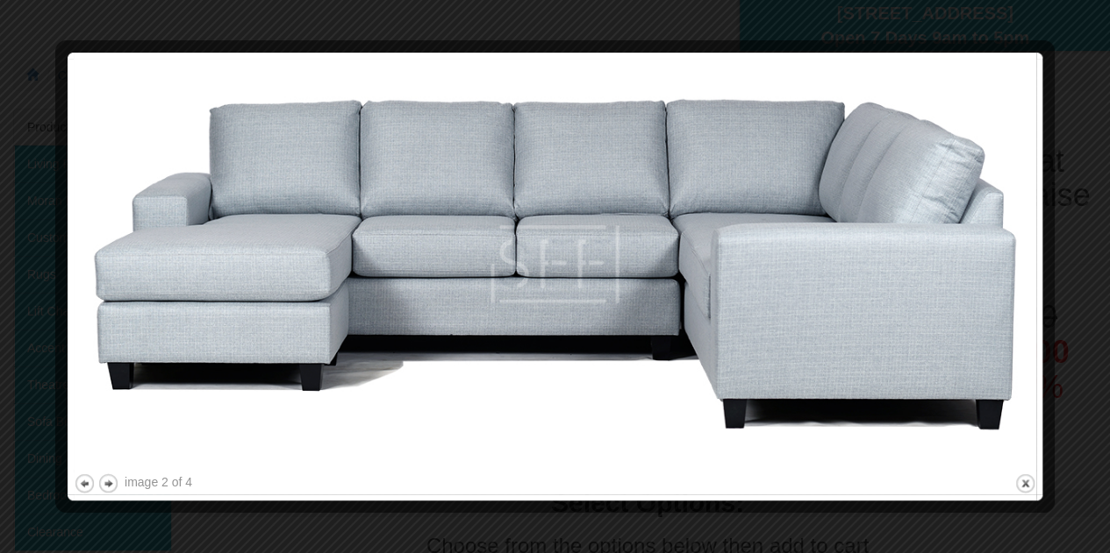
click at [1089, 168] on div at bounding box center [555, 276] width 1110 height 553
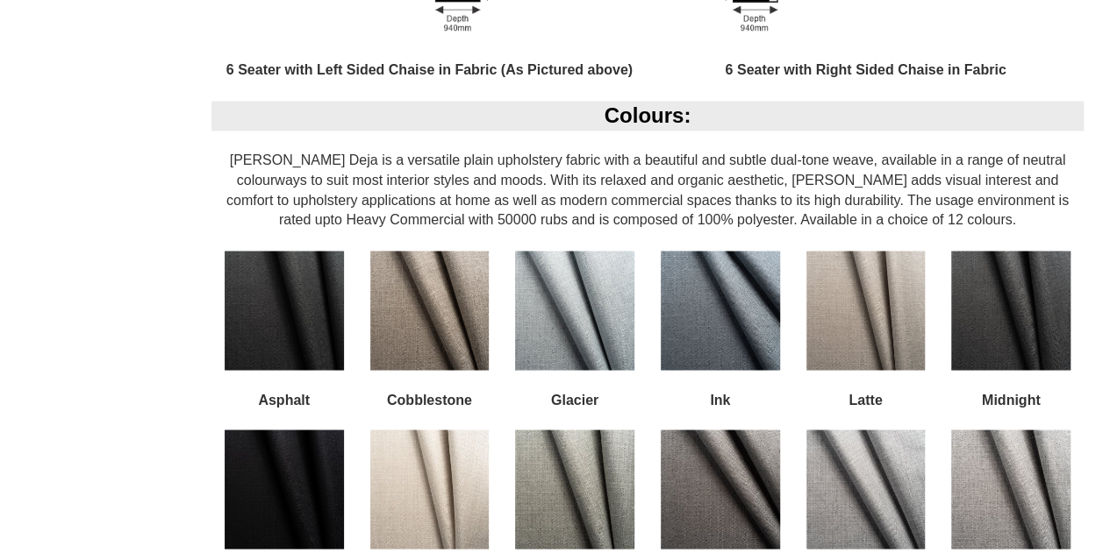
scroll to position [1491, 0]
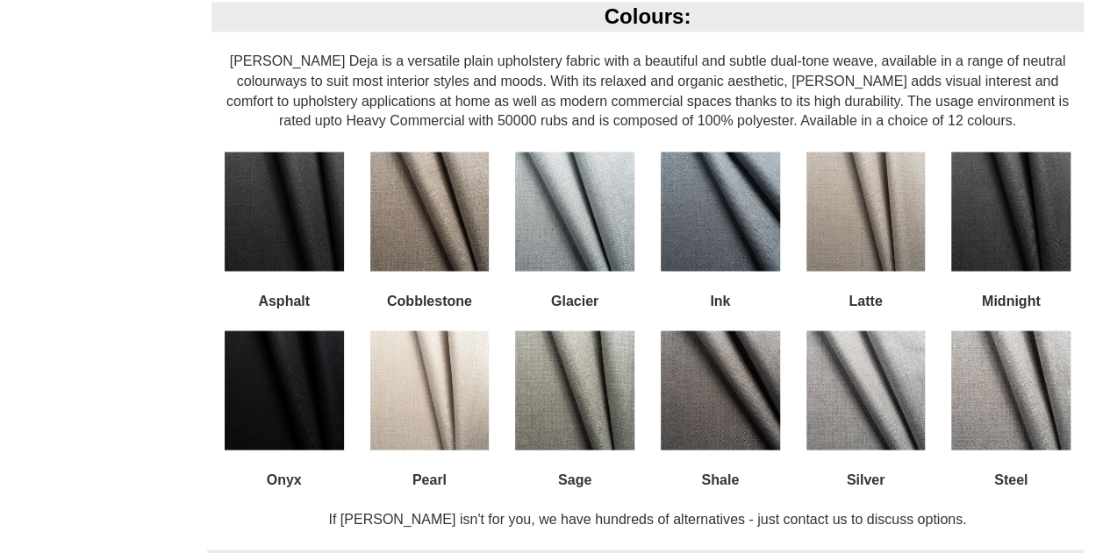
click at [449, 229] on img at bounding box center [429, 211] width 119 height 119
click at [738, 405] on img at bounding box center [719, 390] width 119 height 119
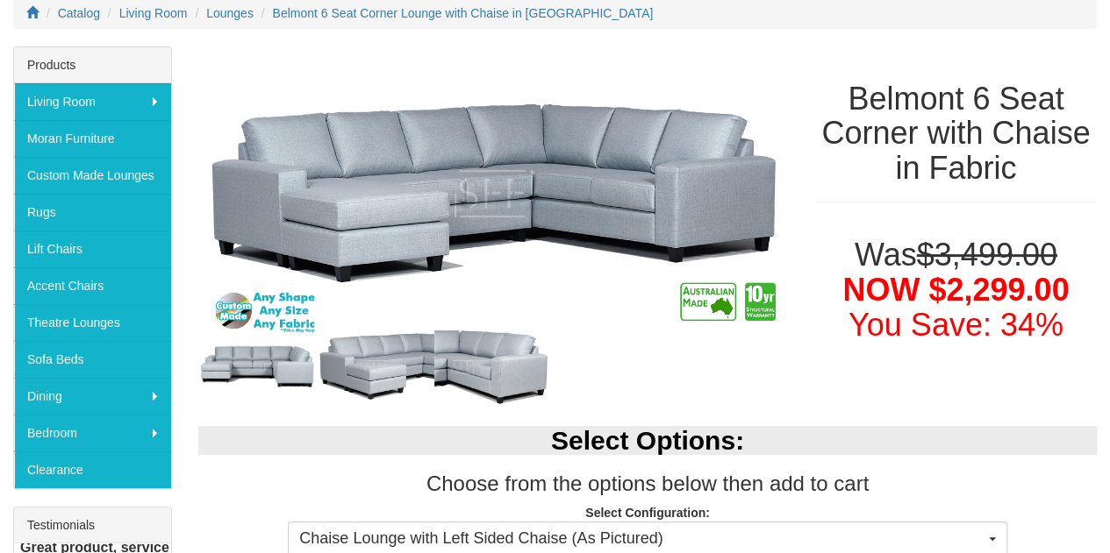
scroll to position [0, 0]
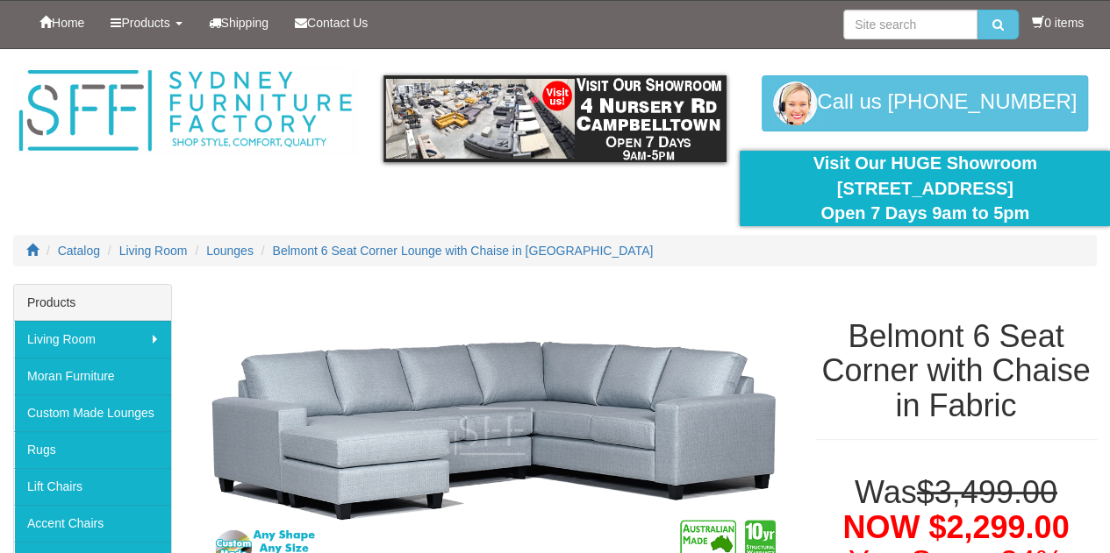
drag, startPoint x: 808, startPoint y: 191, endPoint x: 1051, endPoint y: 185, distance: 243.0
click at [1051, 185] on div "Visit Our HUGE Showroom 4 Nursery Rd Campbelltown Open 7 Days 9am to 5pm" at bounding box center [925, 188] width 344 height 75
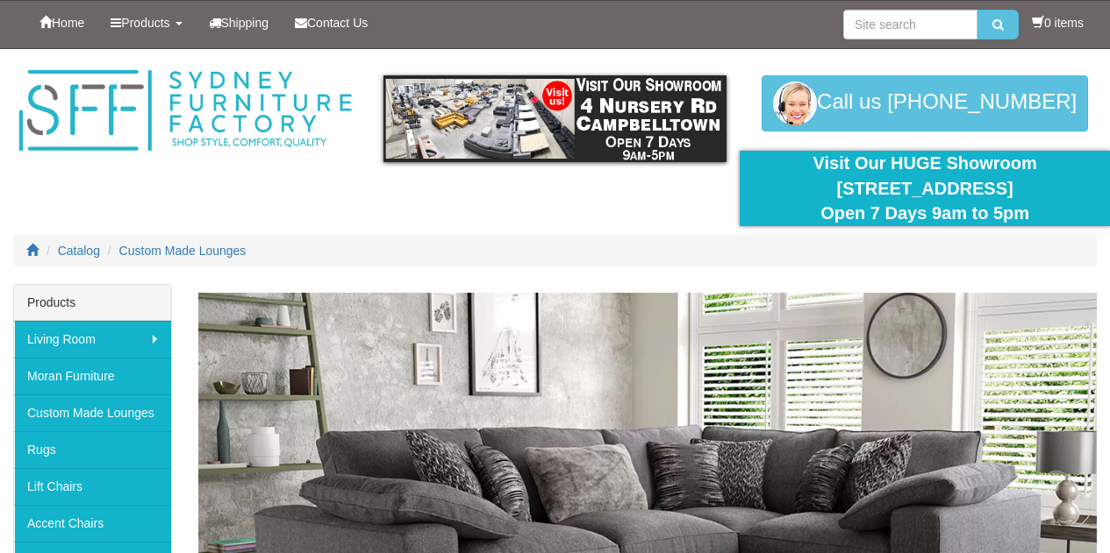
scroll to position [1930, 0]
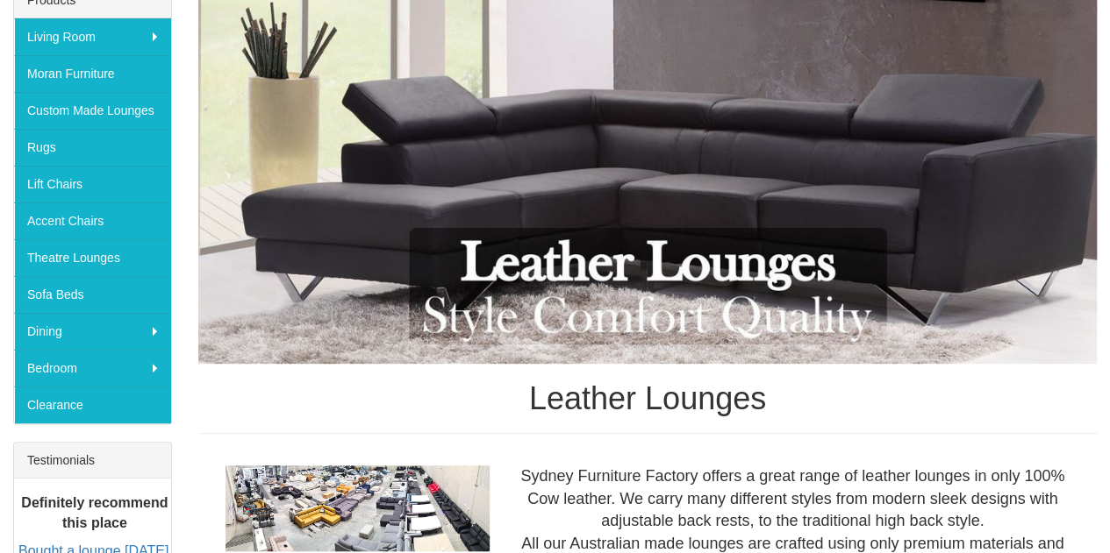
scroll to position [526, 0]
